Goal: Transaction & Acquisition: Purchase product/service

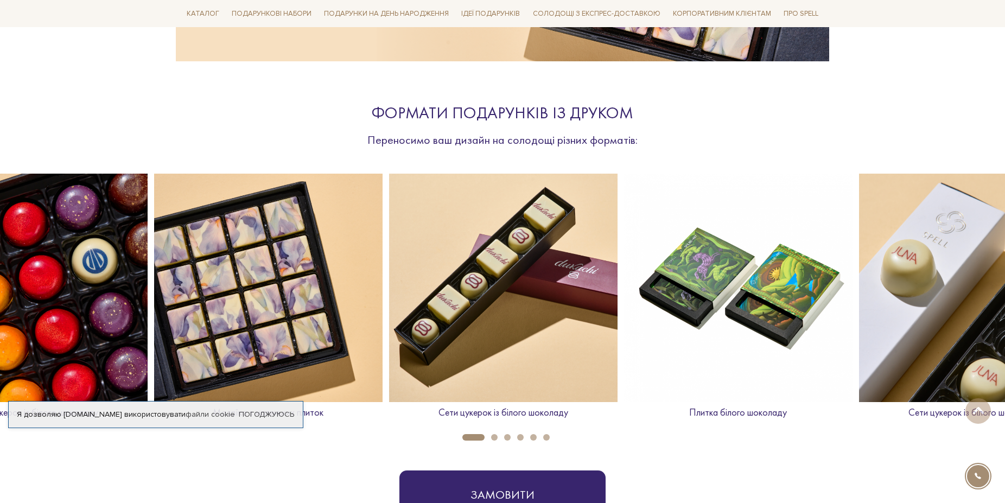
scroll to position [388, 0]
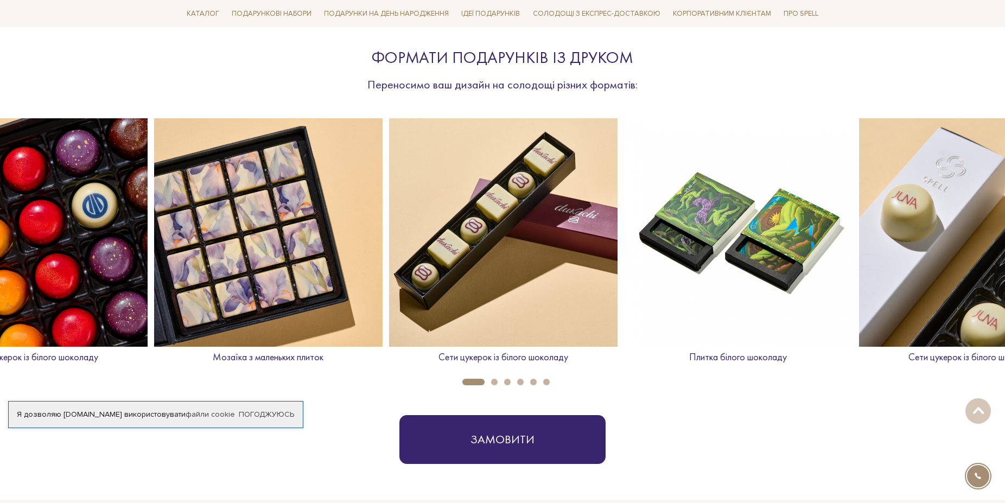
click at [763, 283] on img at bounding box center [738, 232] width 229 height 229
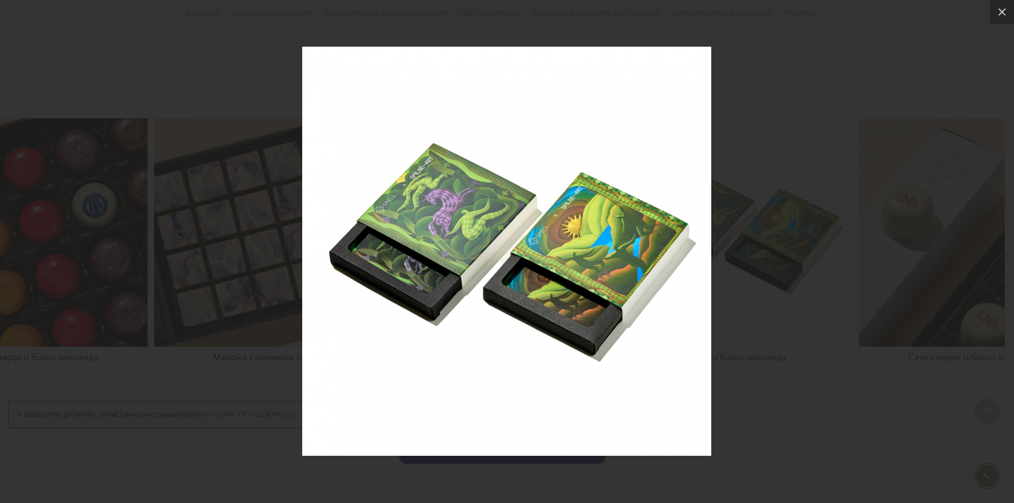
click at [853, 141] on div at bounding box center [507, 251] width 1014 height 503
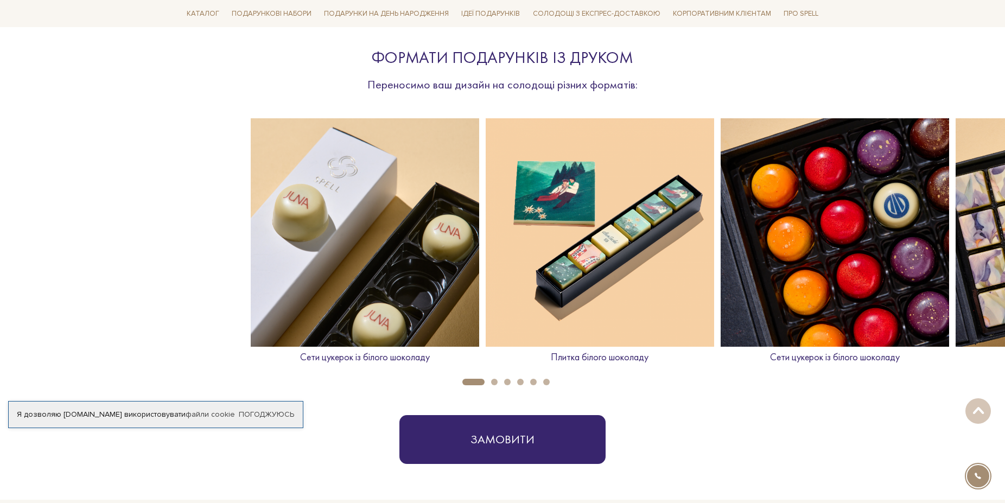
drag, startPoint x: 88, startPoint y: 283, endPoint x: 890, endPoint y: 305, distance: 802.0
click at [890, 305] on img at bounding box center [835, 232] width 229 height 229
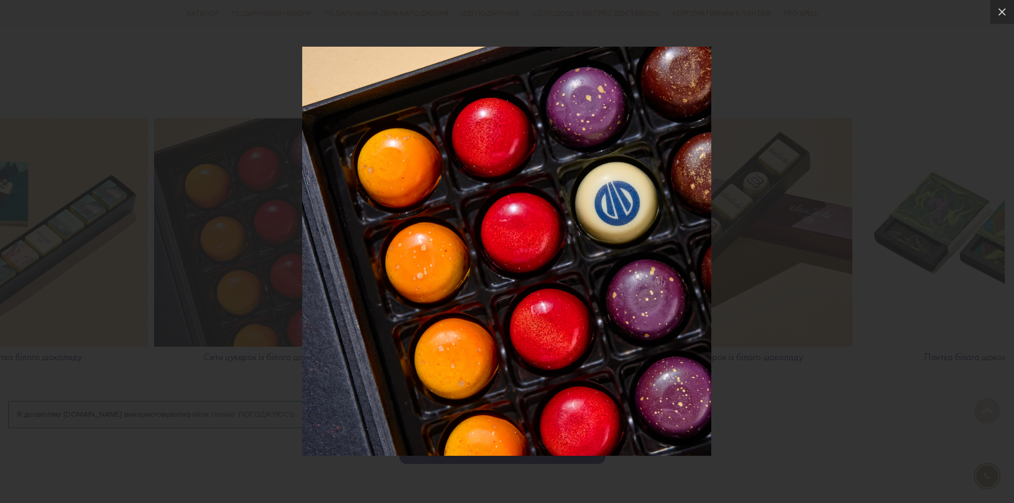
click at [939, 288] on div at bounding box center [507, 251] width 1014 height 503
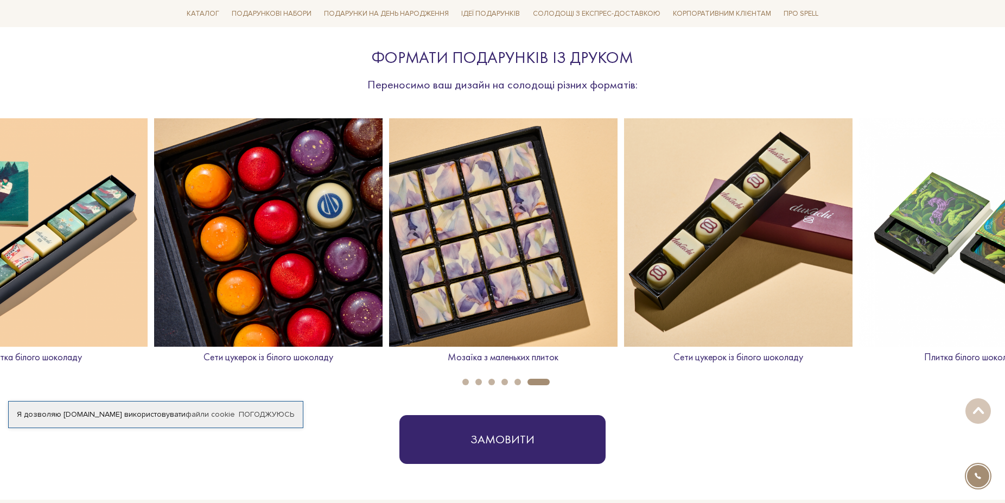
click at [788, 281] on img at bounding box center [738, 232] width 229 height 229
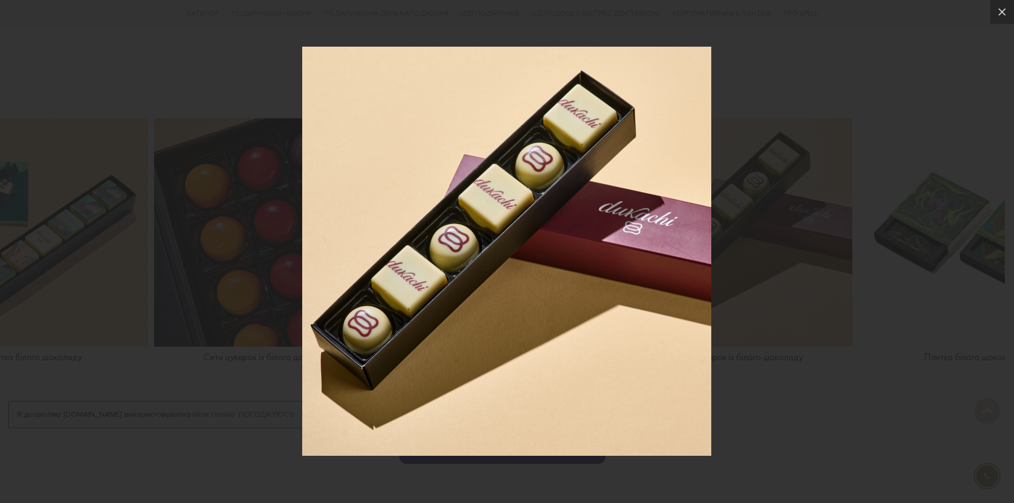
click at [798, 393] on div at bounding box center [507, 251] width 1014 height 503
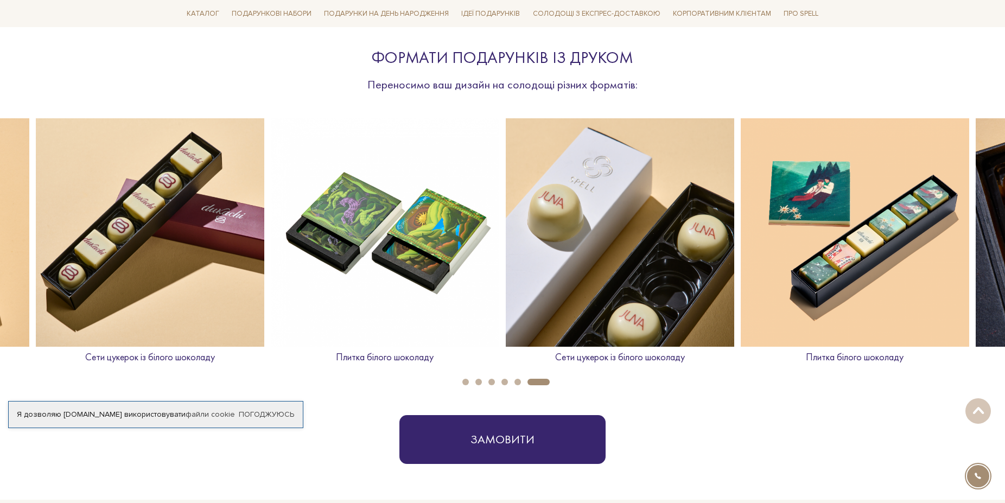
drag, startPoint x: 954, startPoint y: 251, endPoint x: 334, endPoint y: 276, distance: 620.4
click at [334, 276] on img at bounding box center [385, 232] width 229 height 229
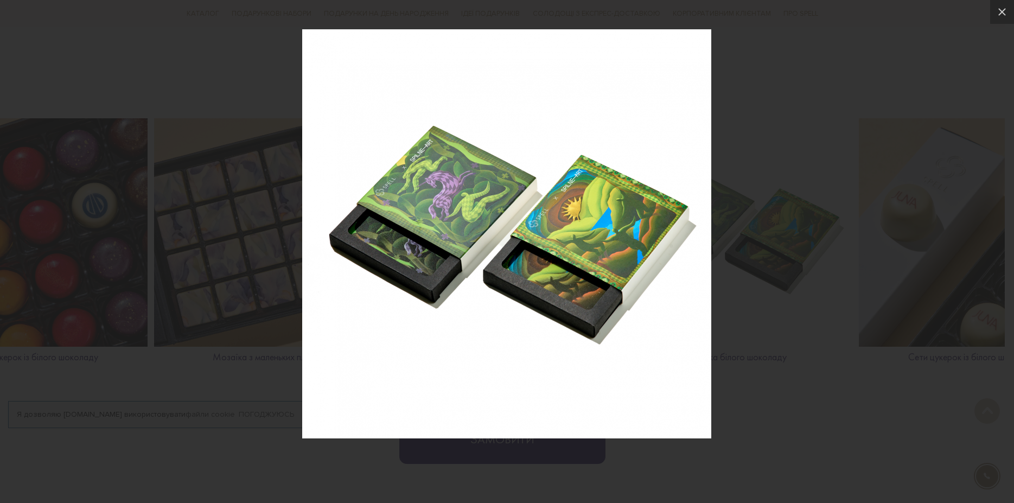
drag, startPoint x: 783, startPoint y: 258, endPoint x: 584, endPoint y: 240, distance: 200.1
click at [584, 240] on div at bounding box center [507, 234] width 1014 height 503
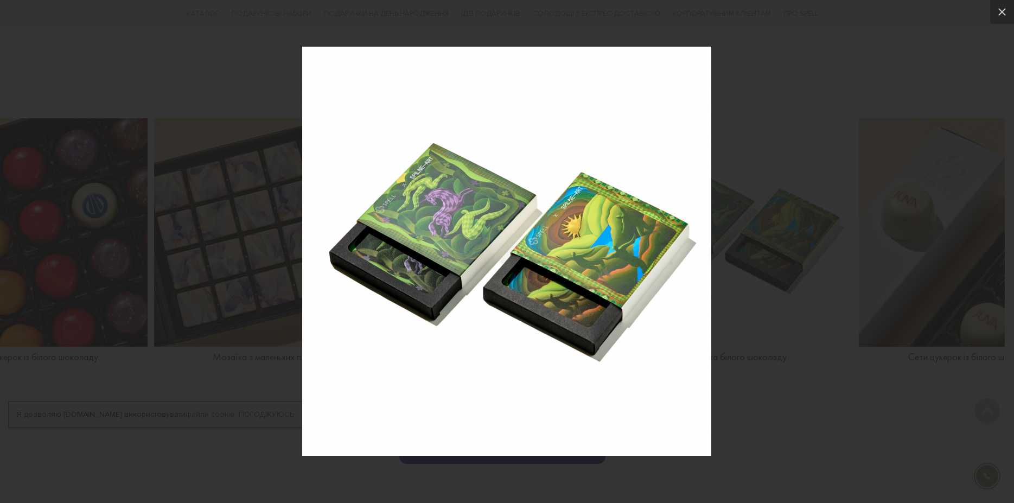
click at [969, 451] on div at bounding box center [507, 251] width 1014 height 503
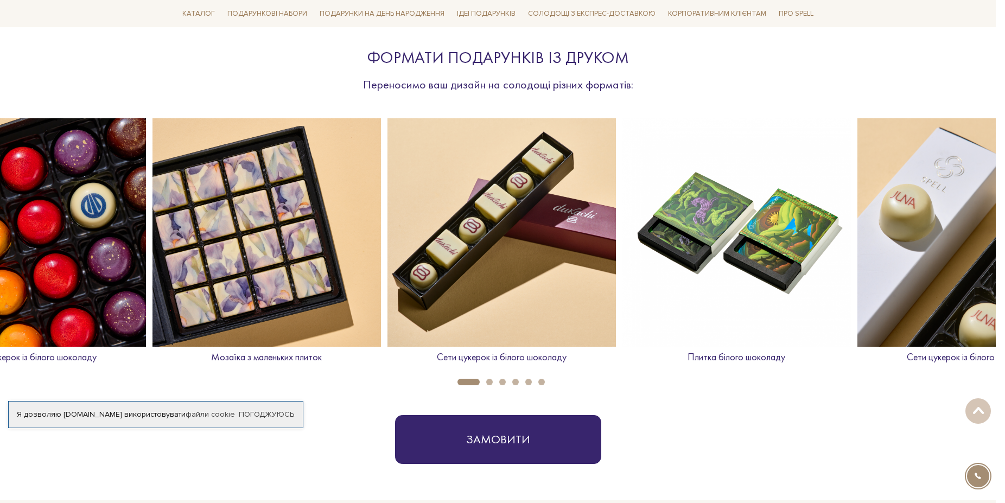
scroll to position [0, 1646]
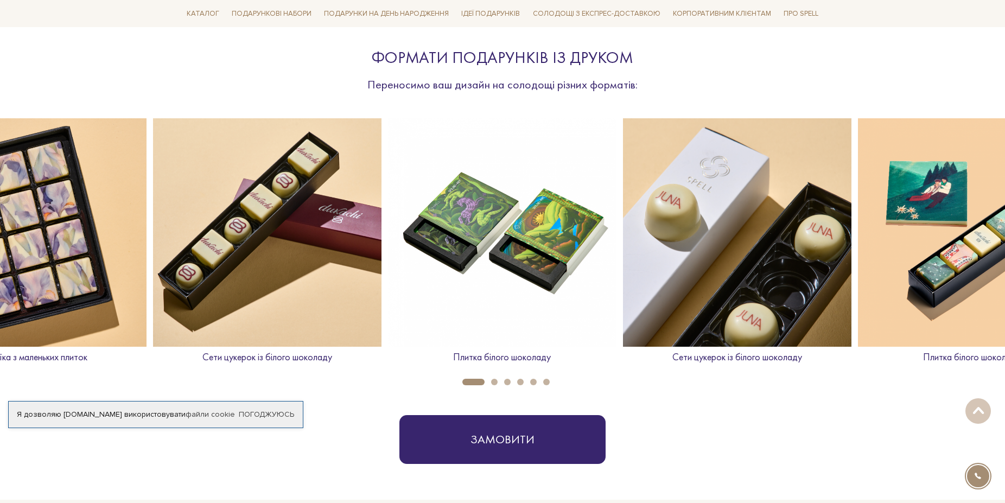
drag, startPoint x: 944, startPoint y: 157, endPoint x: 487, endPoint y: 191, distance: 457.8
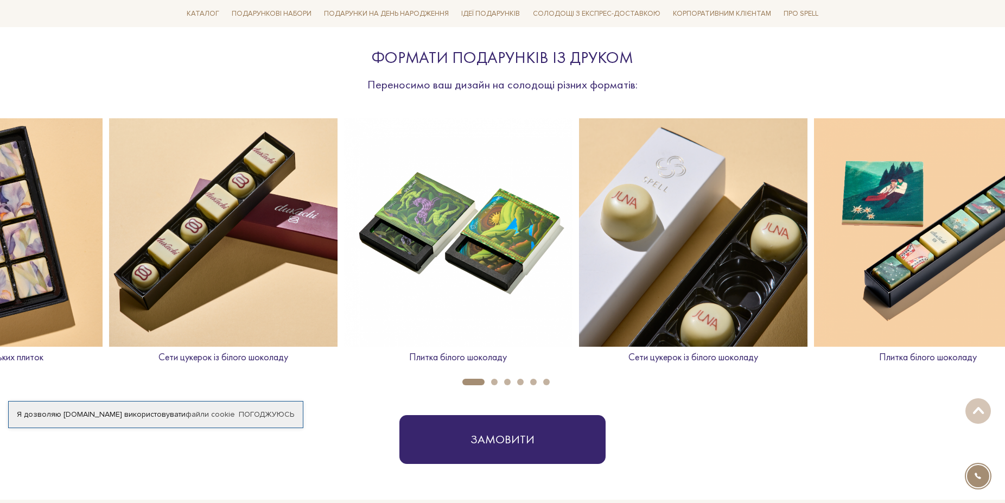
drag, startPoint x: 819, startPoint y: 191, endPoint x: 419, endPoint y: 207, distance: 399.8
click at [579, 207] on img at bounding box center [693, 232] width 229 height 229
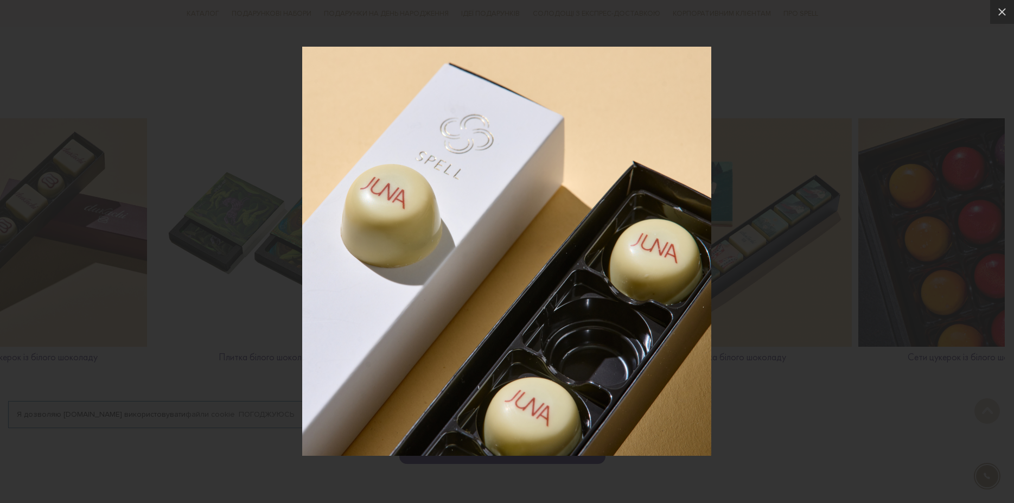
click at [745, 137] on div at bounding box center [507, 251] width 1014 height 503
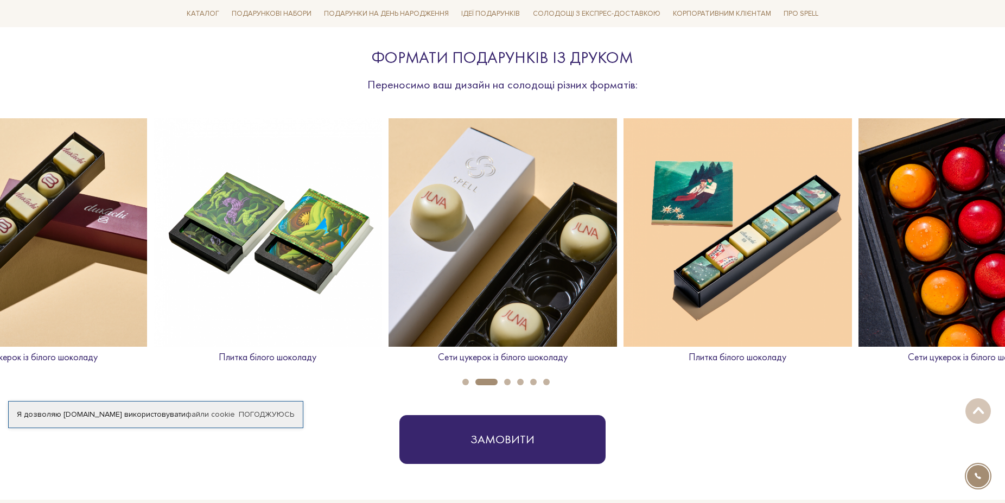
click at [762, 214] on img at bounding box center [738, 232] width 229 height 229
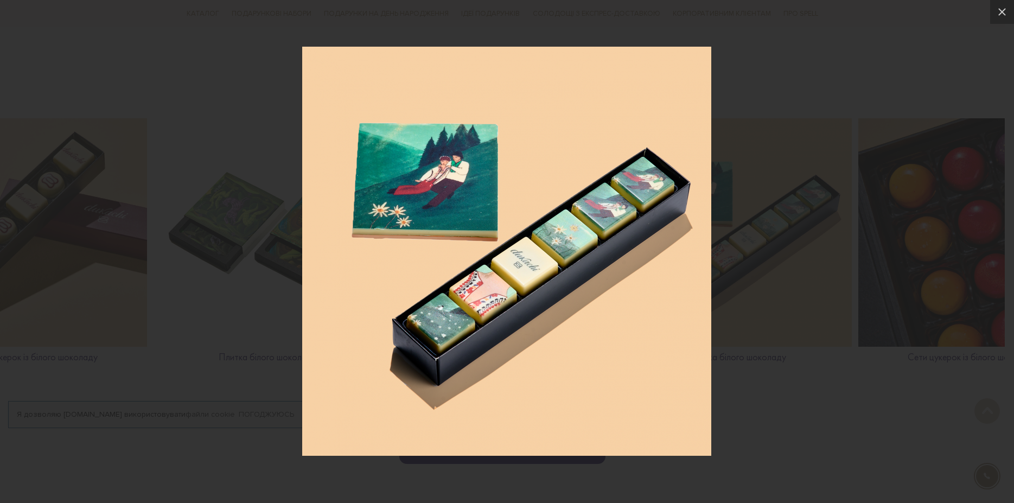
click at [809, 389] on div at bounding box center [507, 251] width 1014 height 503
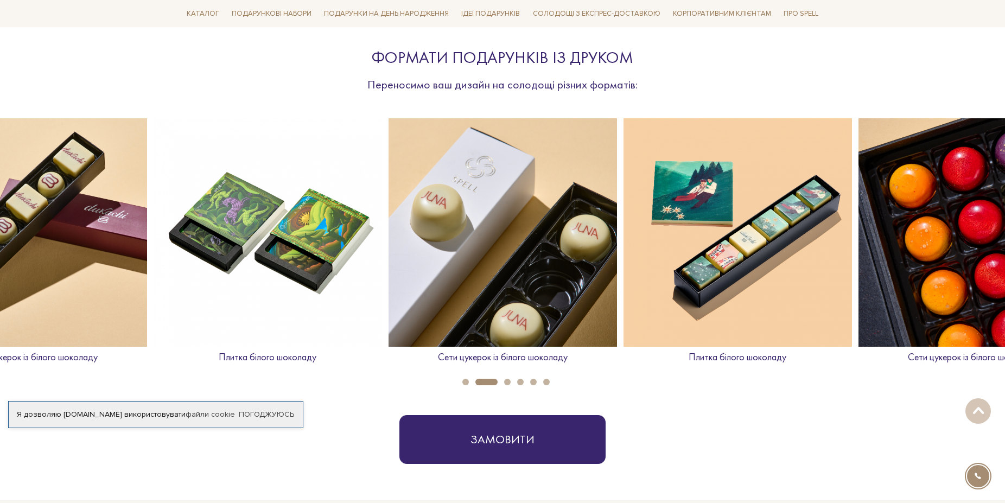
click at [739, 359] on p "Плитка білого шоколаду" at bounding box center [738, 357] width 229 height 12
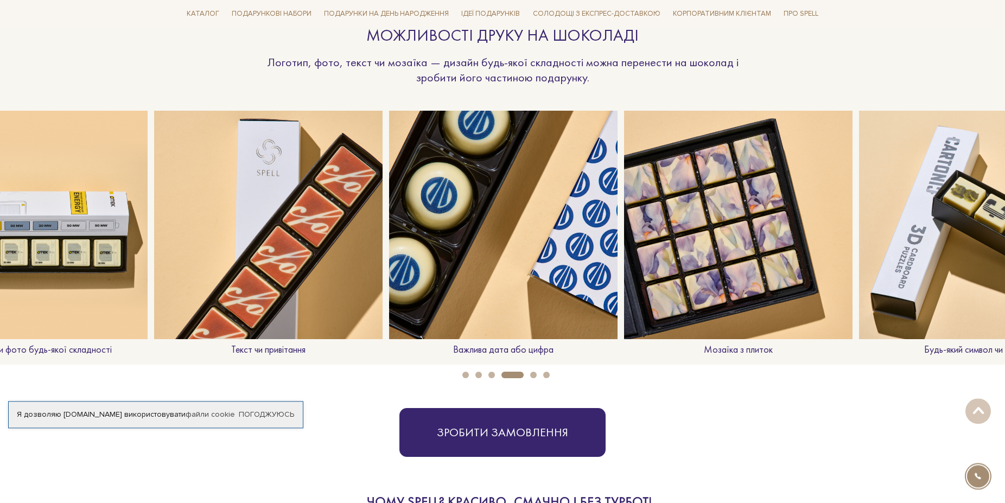
scroll to position [941, 0]
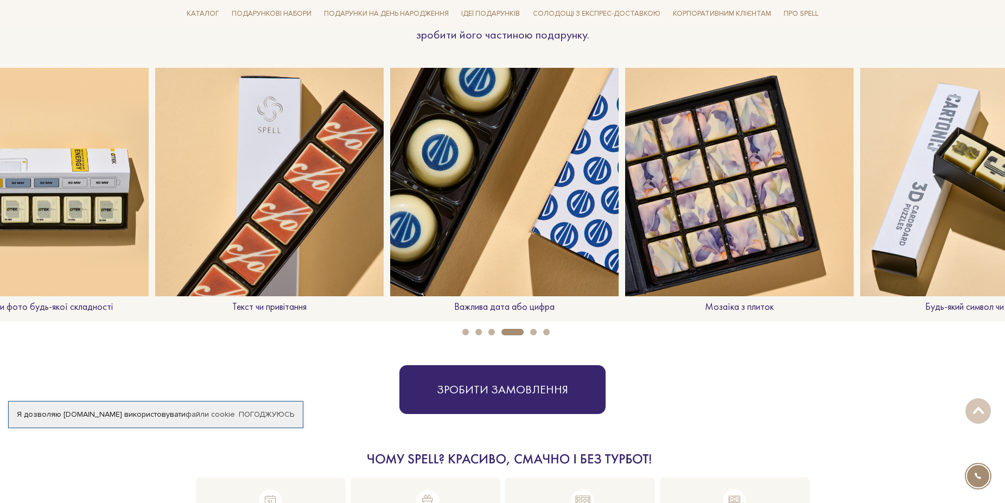
drag, startPoint x: 94, startPoint y: 223, endPoint x: 760, endPoint y: 390, distance: 686.5
drag, startPoint x: 715, startPoint y: 203, endPoint x: 315, endPoint y: 199, distance: 400.1
click at [315, 199] on div "Текст чи привітання Важлива дата або цифра Мозаїка з плиток Будь-який символ чи…" at bounding box center [622, 195] width 3761 height 254
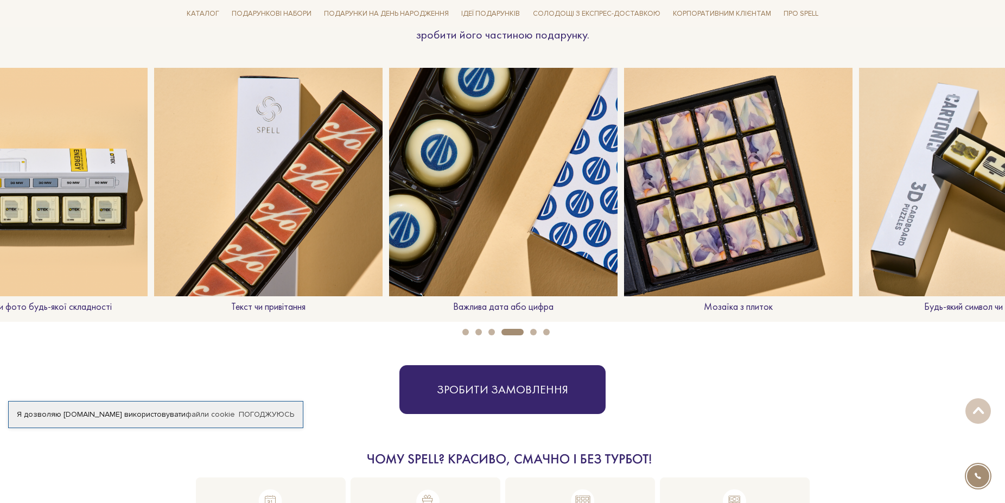
click at [546, 334] on button "6" at bounding box center [546, 332] width 7 height 7
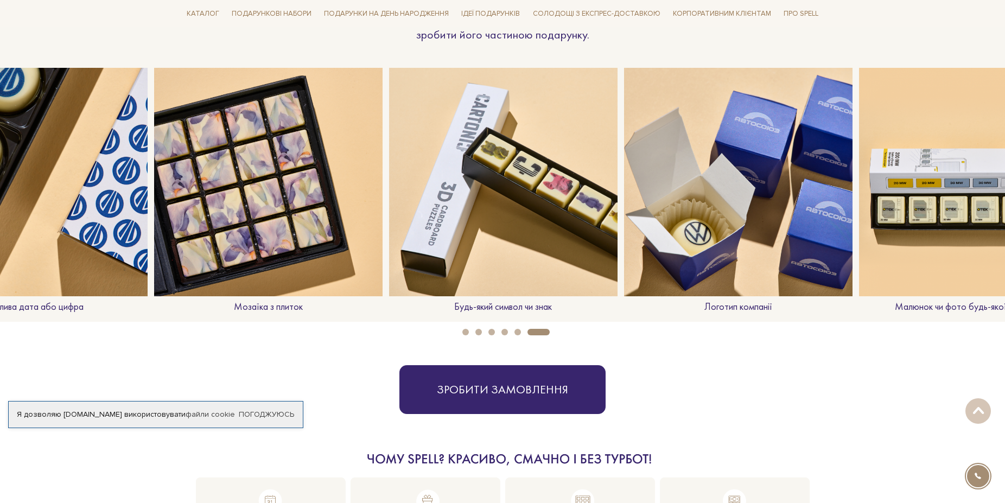
click at [466, 333] on button "1" at bounding box center [465, 332] width 7 height 7
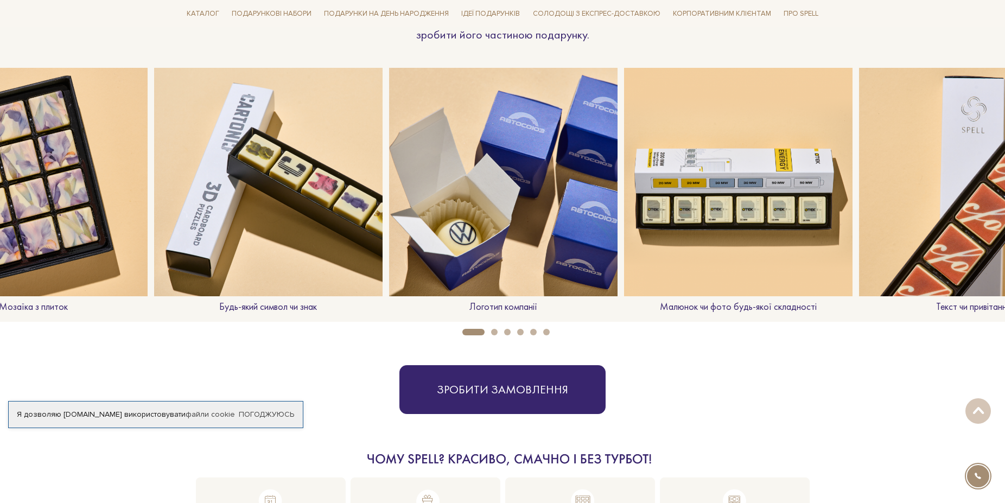
click at [729, 315] on div "Малюнок чи фото будь-якої складності" at bounding box center [738, 195] width 229 height 254
click at [722, 239] on img at bounding box center [738, 182] width 229 height 229
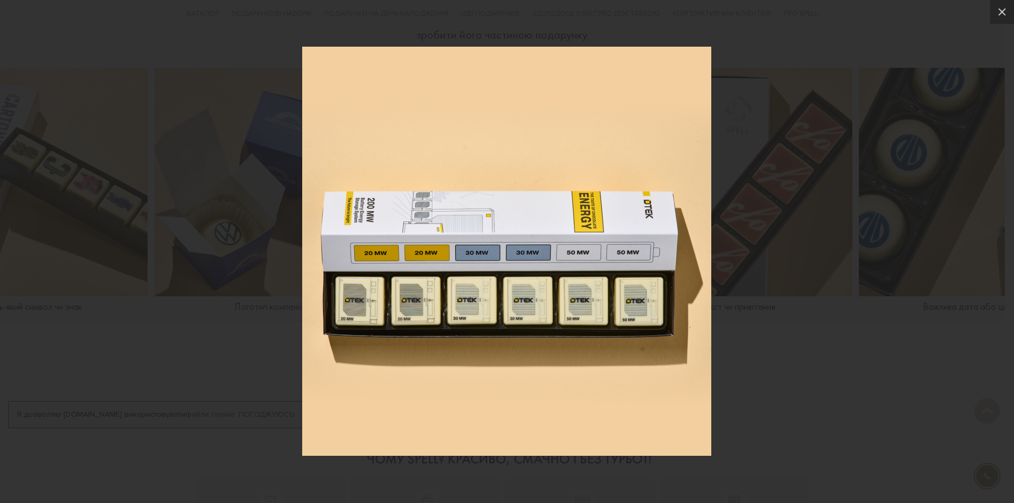
click at [801, 358] on div at bounding box center [507, 251] width 1014 height 503
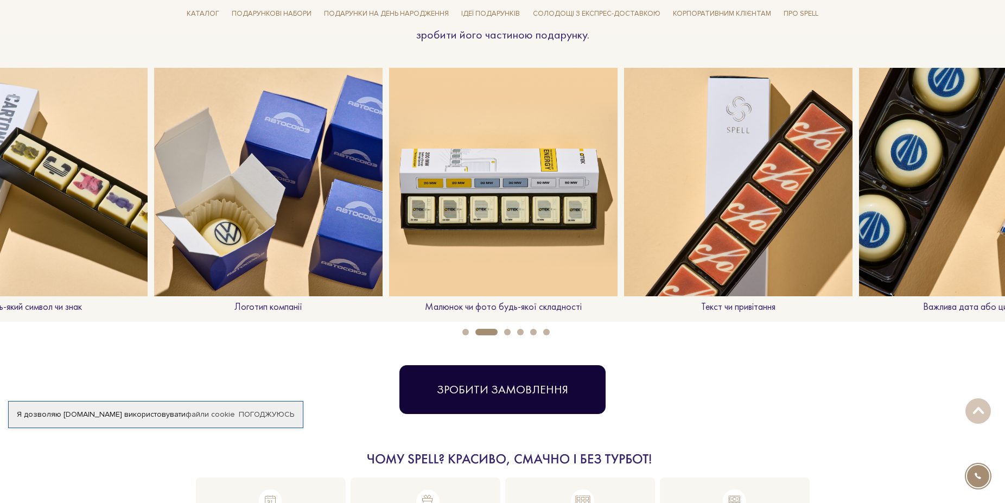
click at [541, 392] on button "Зробити замовлення" at bounding box center [503, 389] width 206 height 49
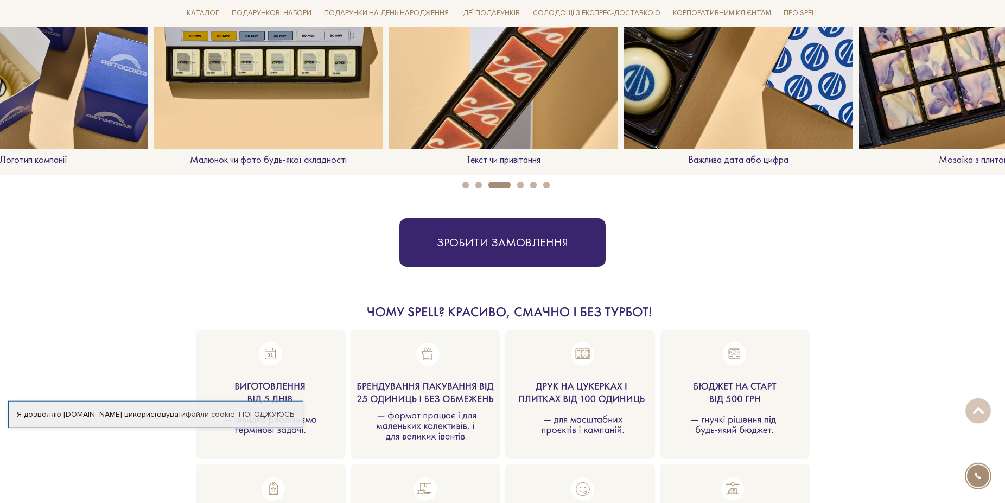
scroll to position [867, 0]
